Goal: Information Seeking & Learning: Learn about a topic

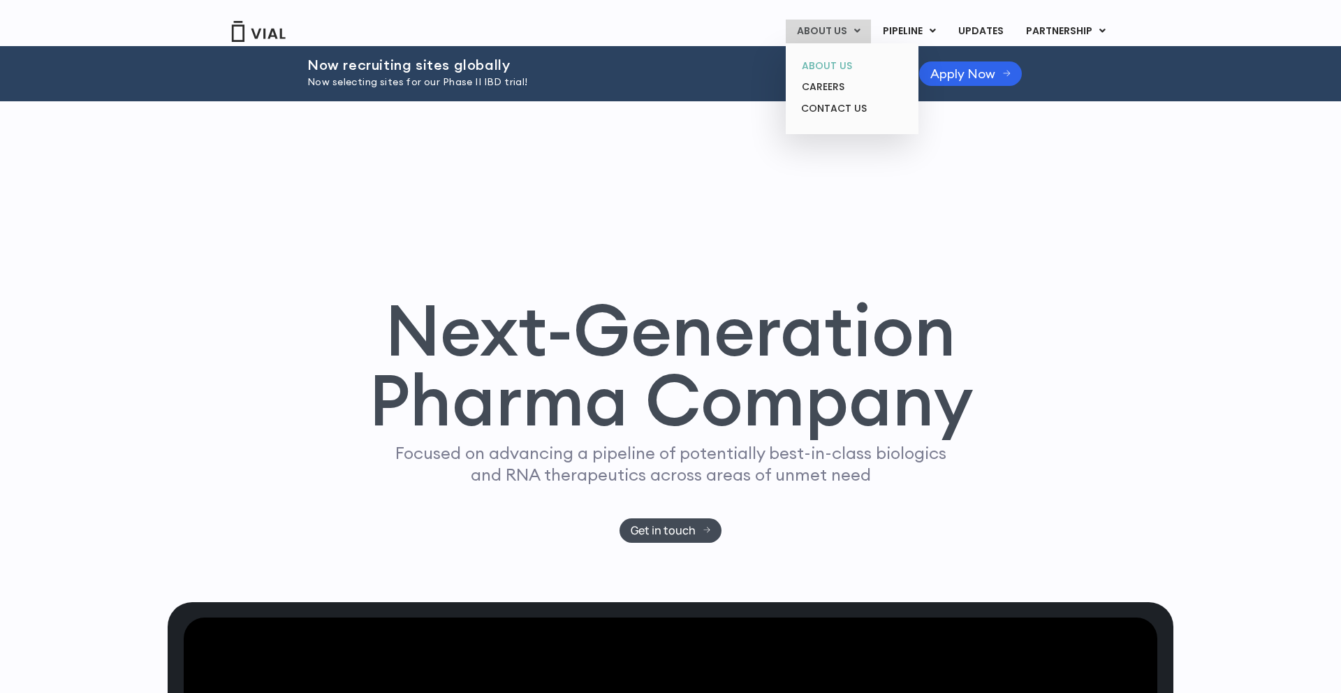
click at [819, 66] on link "ABOUT US" at bounding box center [852, 66] width 122 height 22
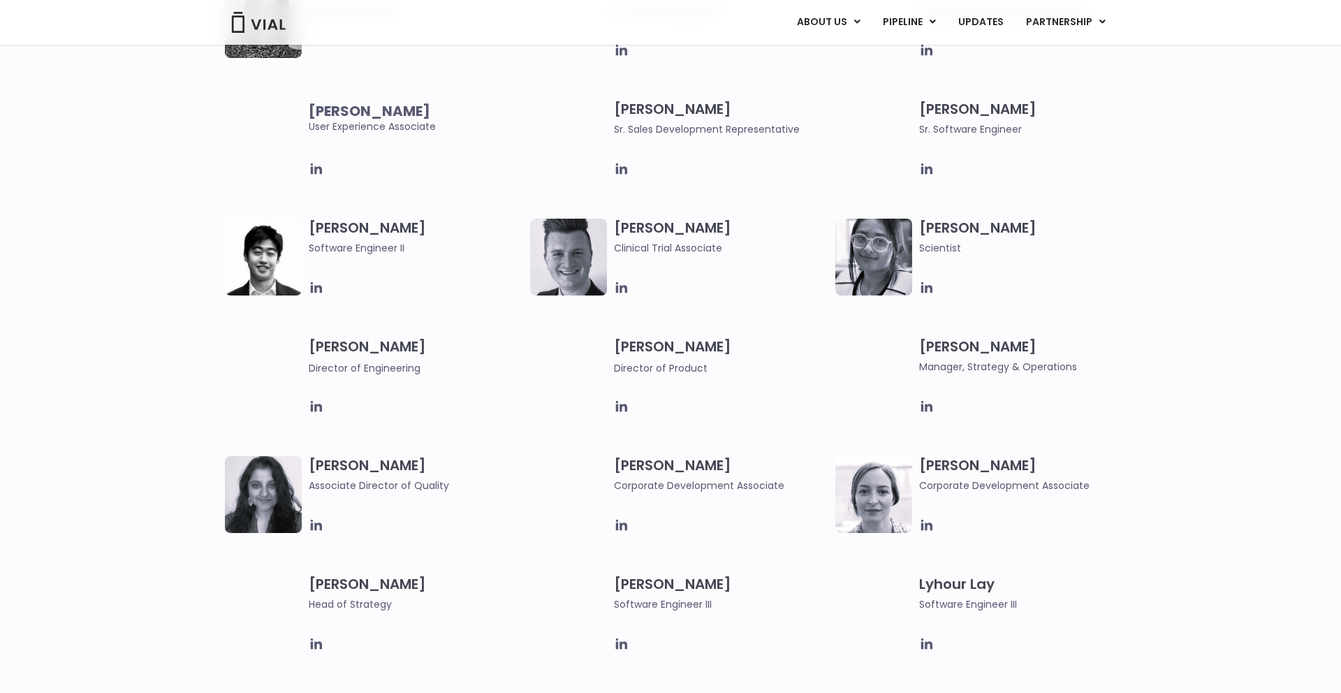
scroll to position [2379, 0]
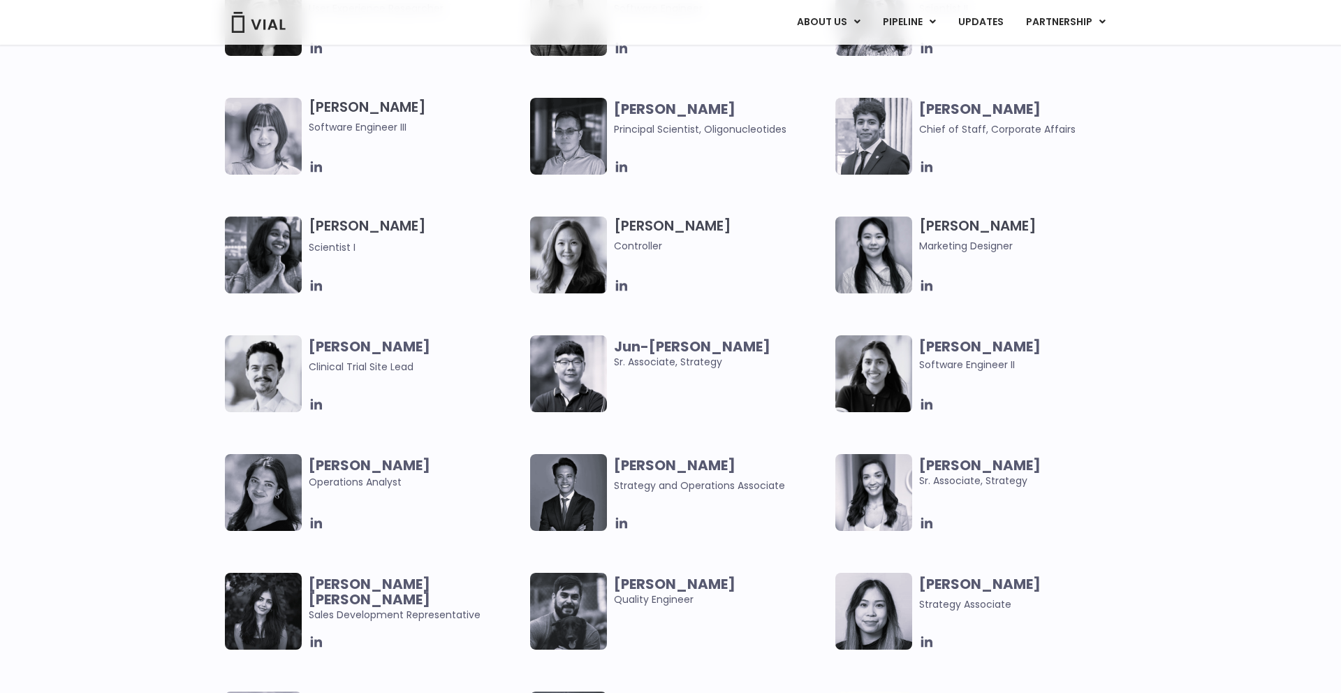
click at [920, 343] on b "[PERSON_NAME]" at bounding box center [980, 347] width 122 height 20
click at [930, 407] on icon at bounding box center [926, 404] width 11 height 11
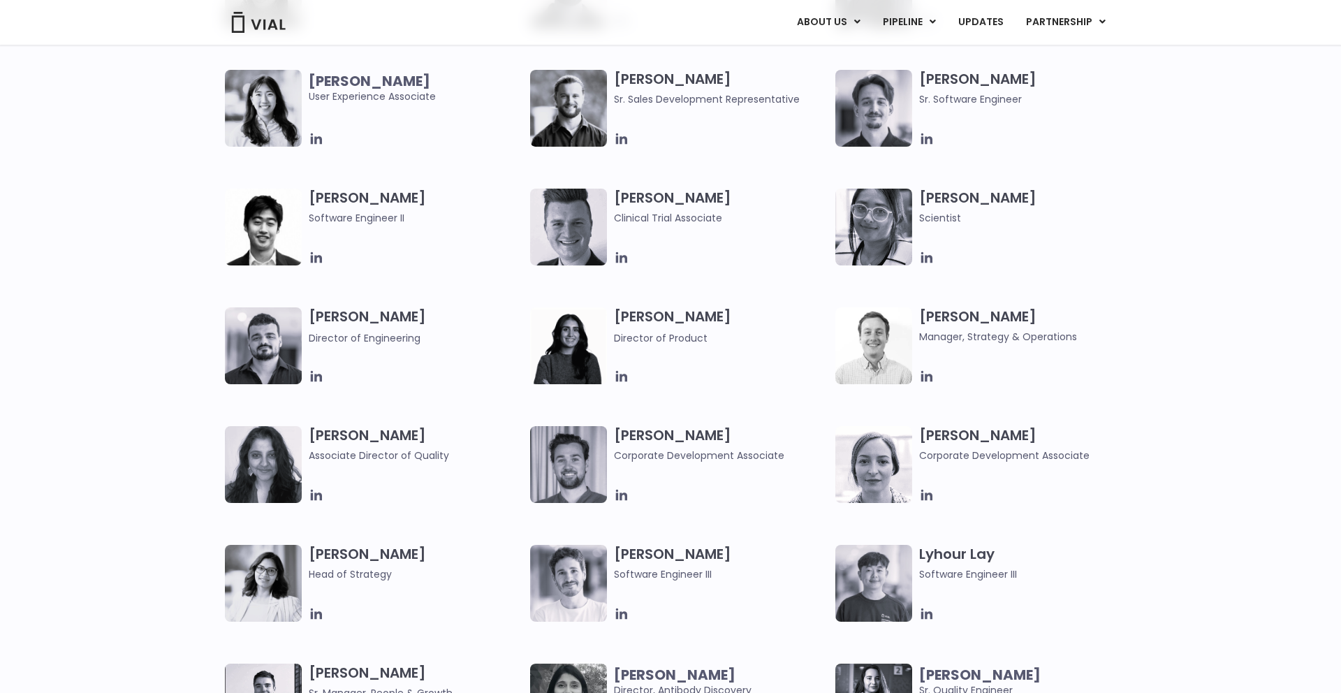
scroll to position [1567, 0]
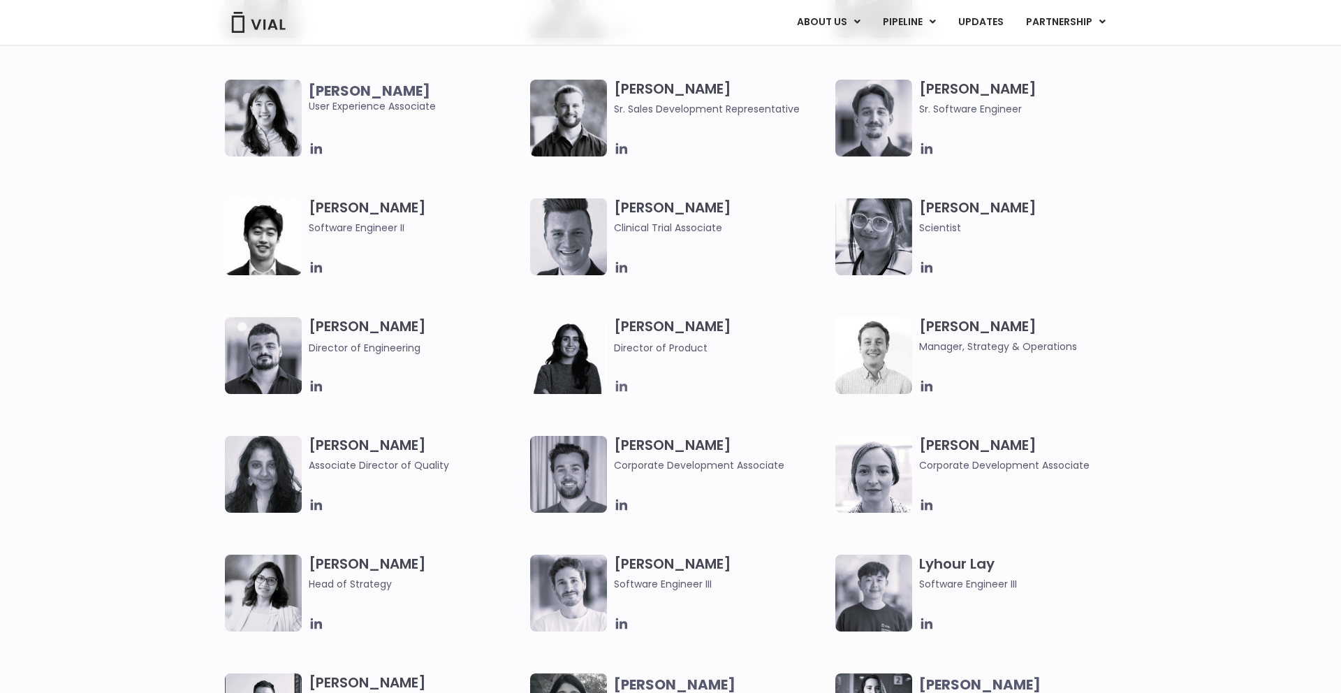
click at [616, 391] on icon at bounding box center [621, 386] width 11 height 11
click at [216, 493] on div "[PERSON_NAME] Lead Scientist Etunim [PERSON_NAME] Clinical Project Manager [PER…" at bounding box center [670, 317] width 1341 height 950
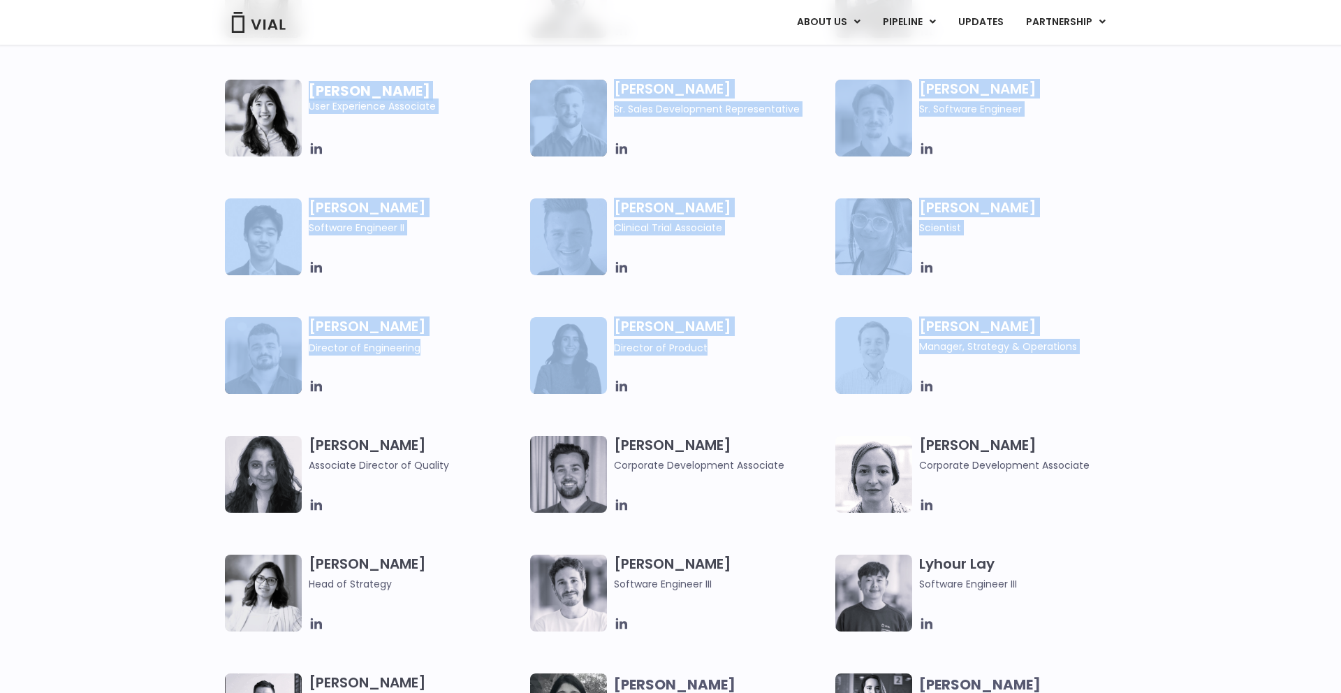
drag, startPoint x: 196, startPoint y: 163, endPoint x: 173, endPoint y: 460, distance: 297.7
click at [173, 460] on div "Elia Lopez Lead Scientist Etunim Mike Clinical Project Manager Gabriella Mills …" at bounding box center [670, 317] width 1341 height 950
drag, startPoint x: 189, startPoint y: 430, endPoint x: 187, endPoint y: 93, distance: 337.3
click at [187, 93] on div "Elia Lopez Lead Scientist Etunim Mike Clinical Project Manager Gabriella Mills …" at bounding box center [670, 317] width 1341 height 950
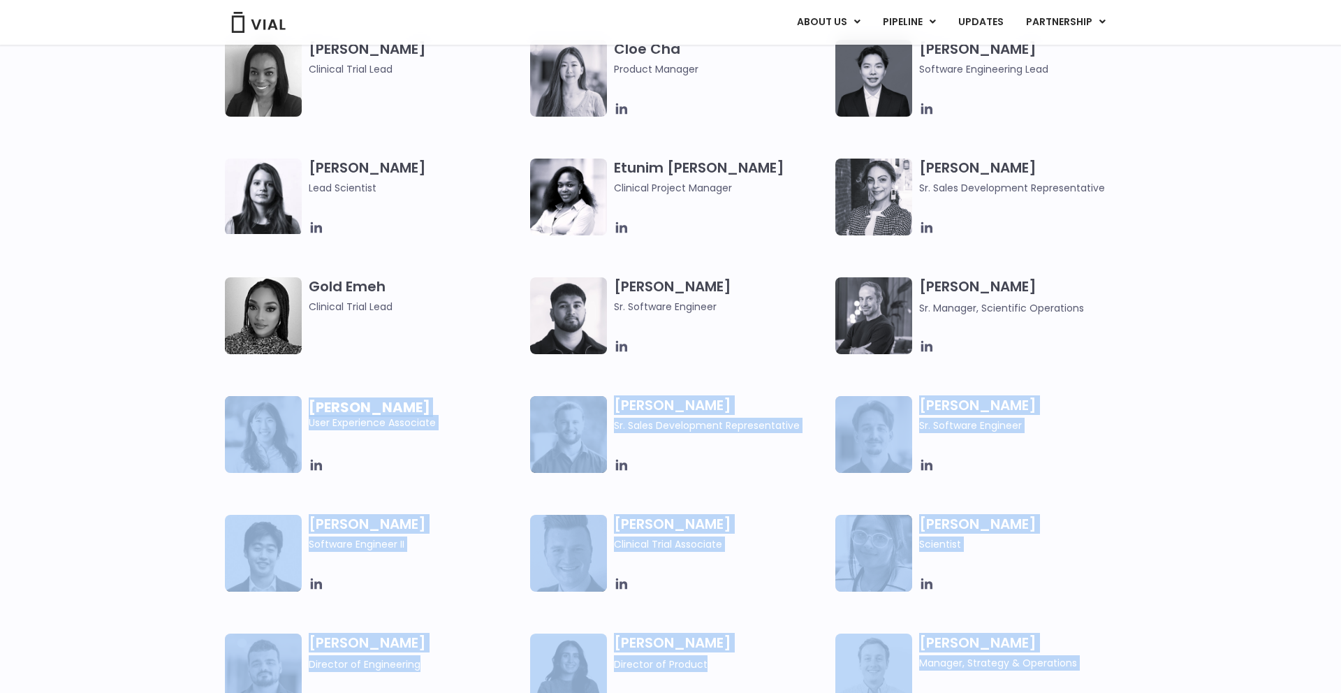
scroll to position [1248, 0]
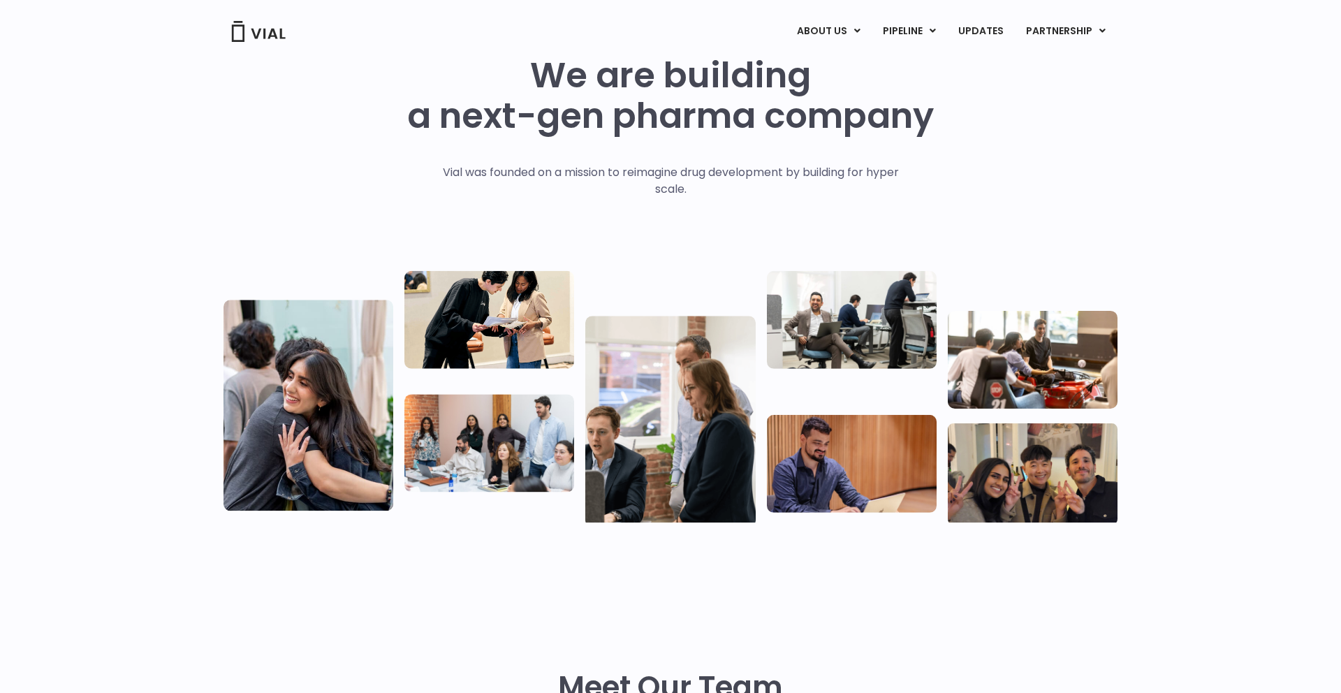
scroll to position [0, 0]
